Goal: Information Seeking & Learning: Learn about a topic

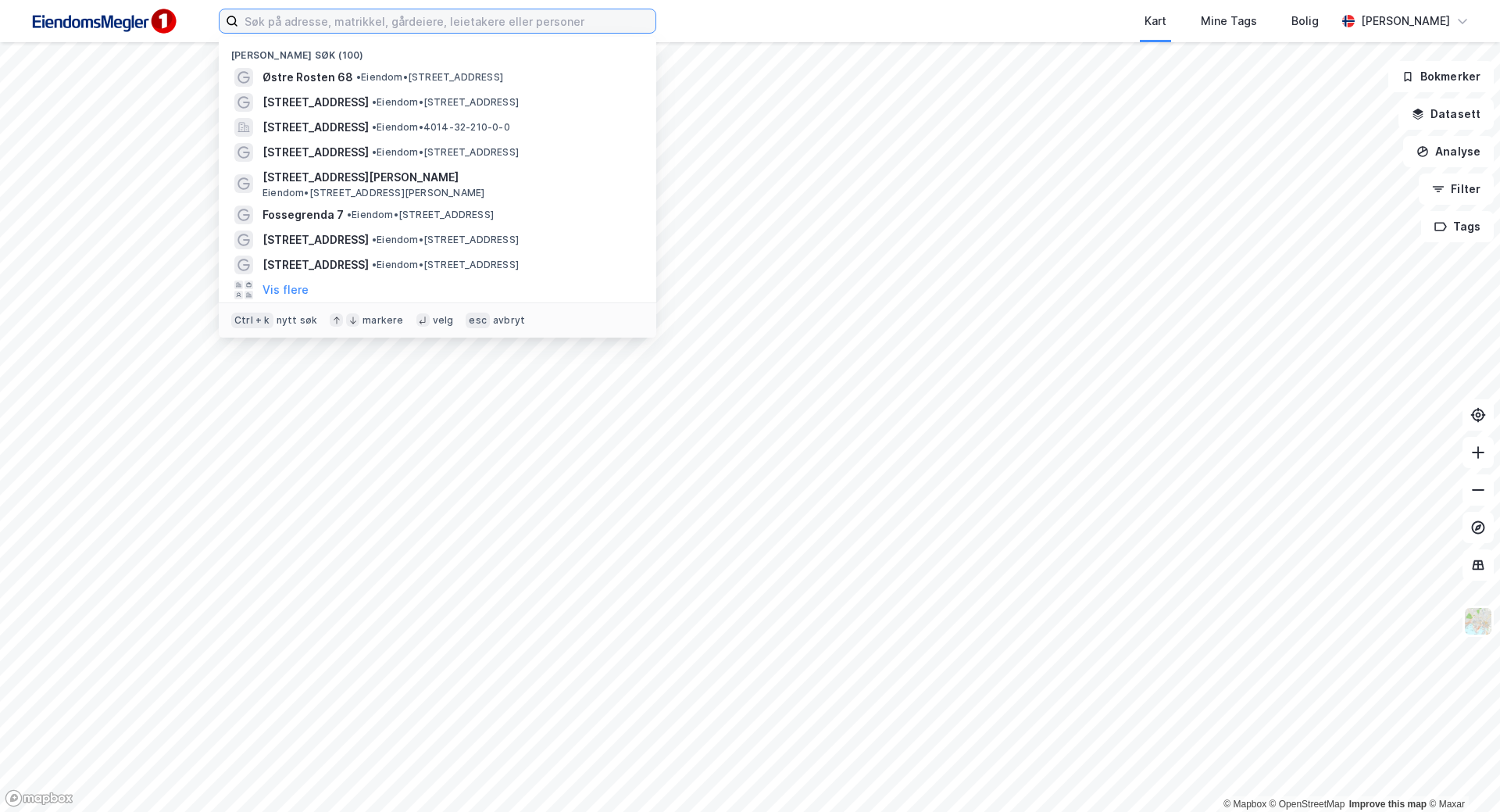
click at [582, 29] on input at bounding box center [446, 21] width 417 height 23
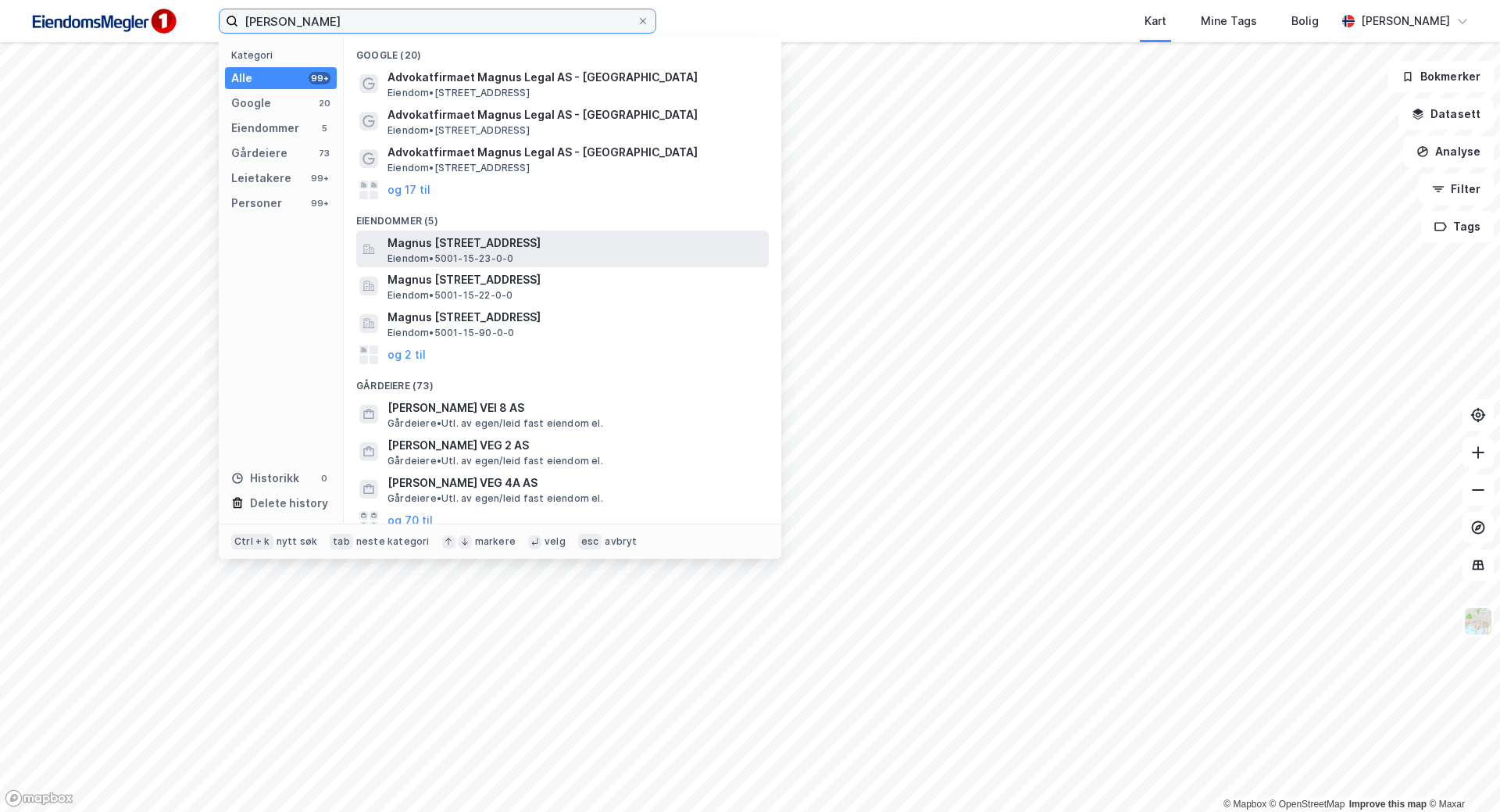
type input "[PERSON_NAME]"
click at [594, 235] on span "Magnus [STREET_ADDRESS]" at bounding box center [575, 243] width 375 height 19
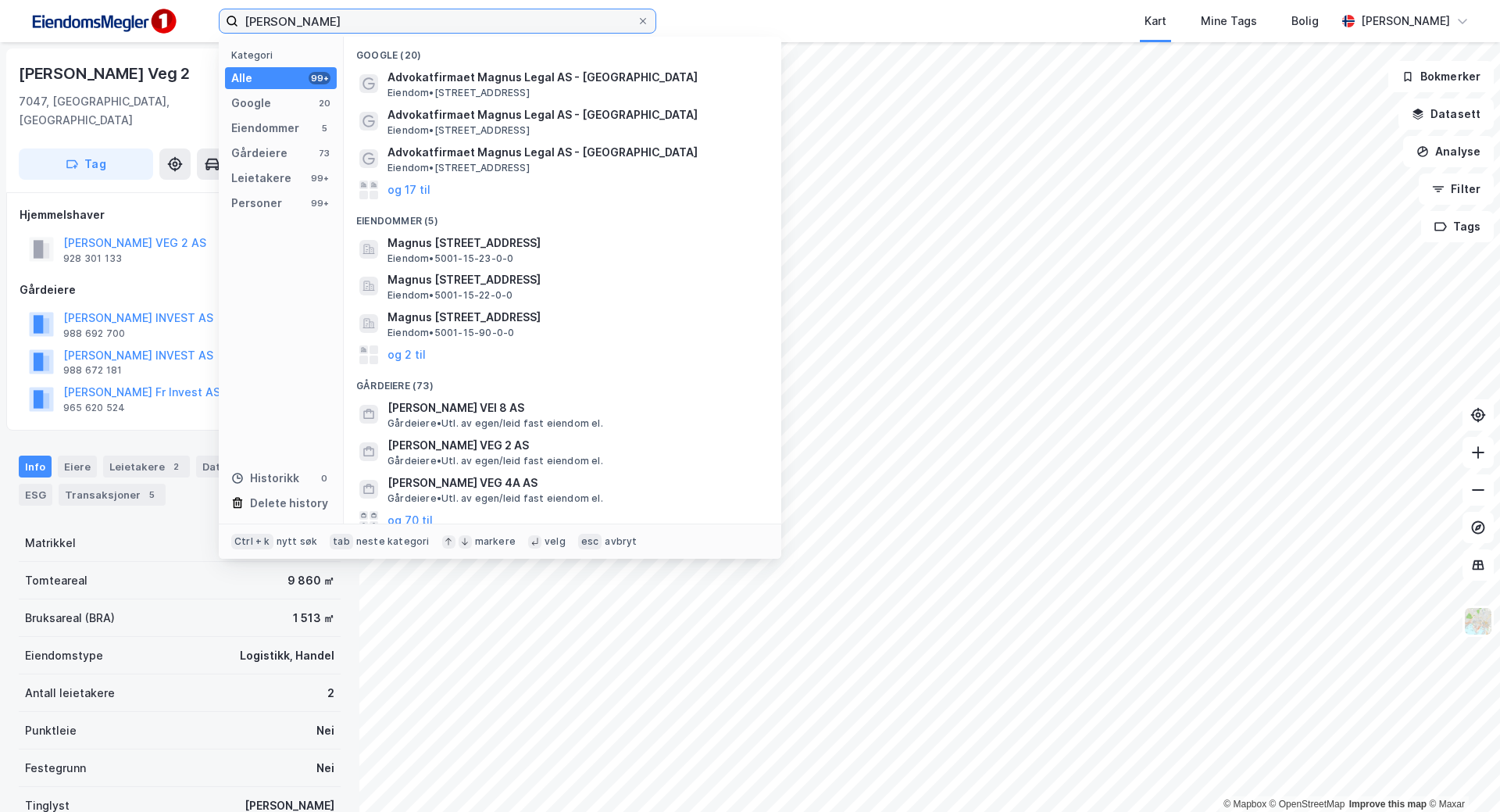
click at [387, 28] on input "[PERSON_NAME]" at bounding box center [437, 21] width 398 height 23
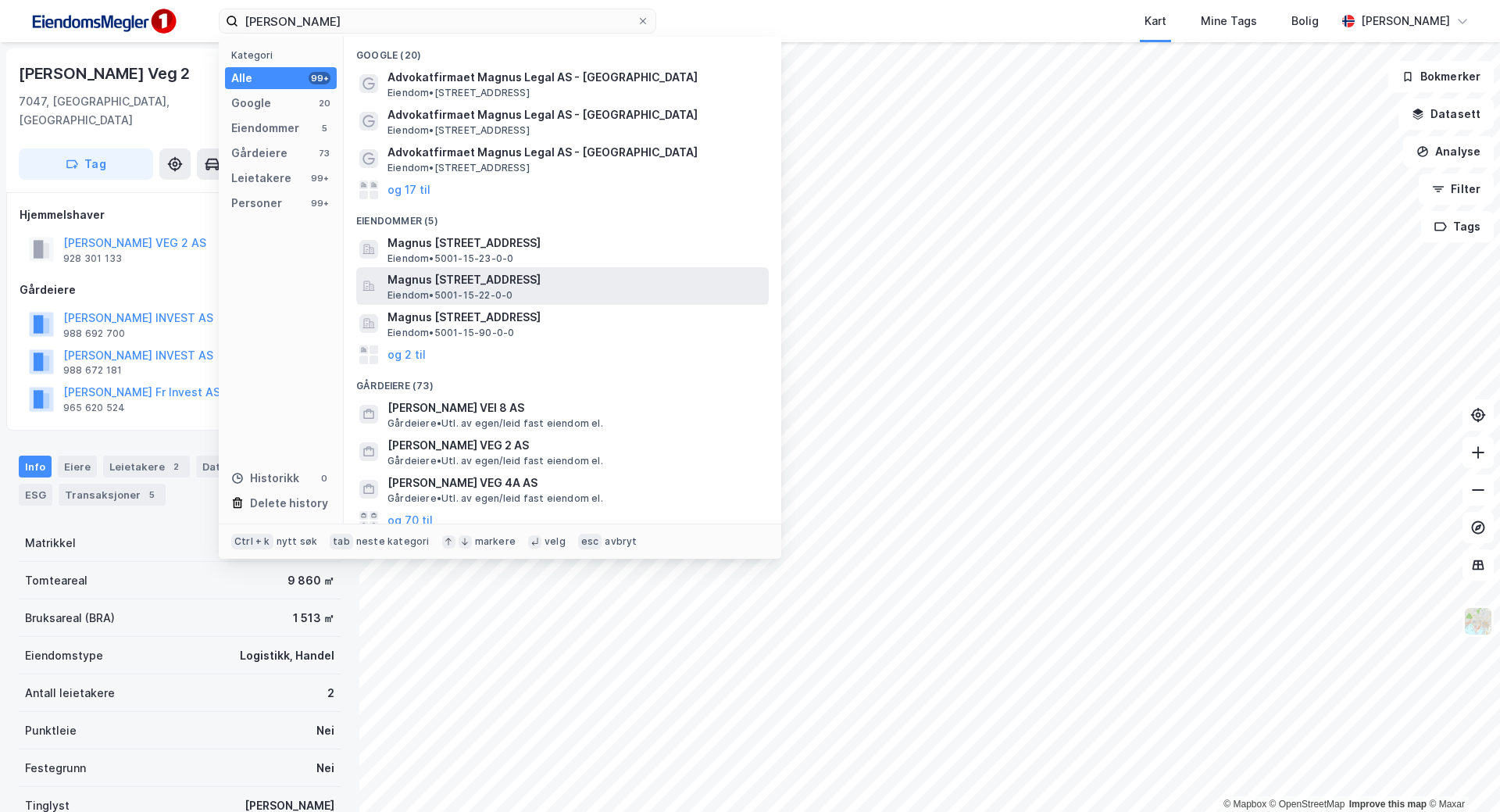
click at [468, 270] on span "Magnus [STREET_ADDRESS]" at bounding box center [575, 279] width 375 height 19
